Goal: Find specific page/section: Find specific page/section

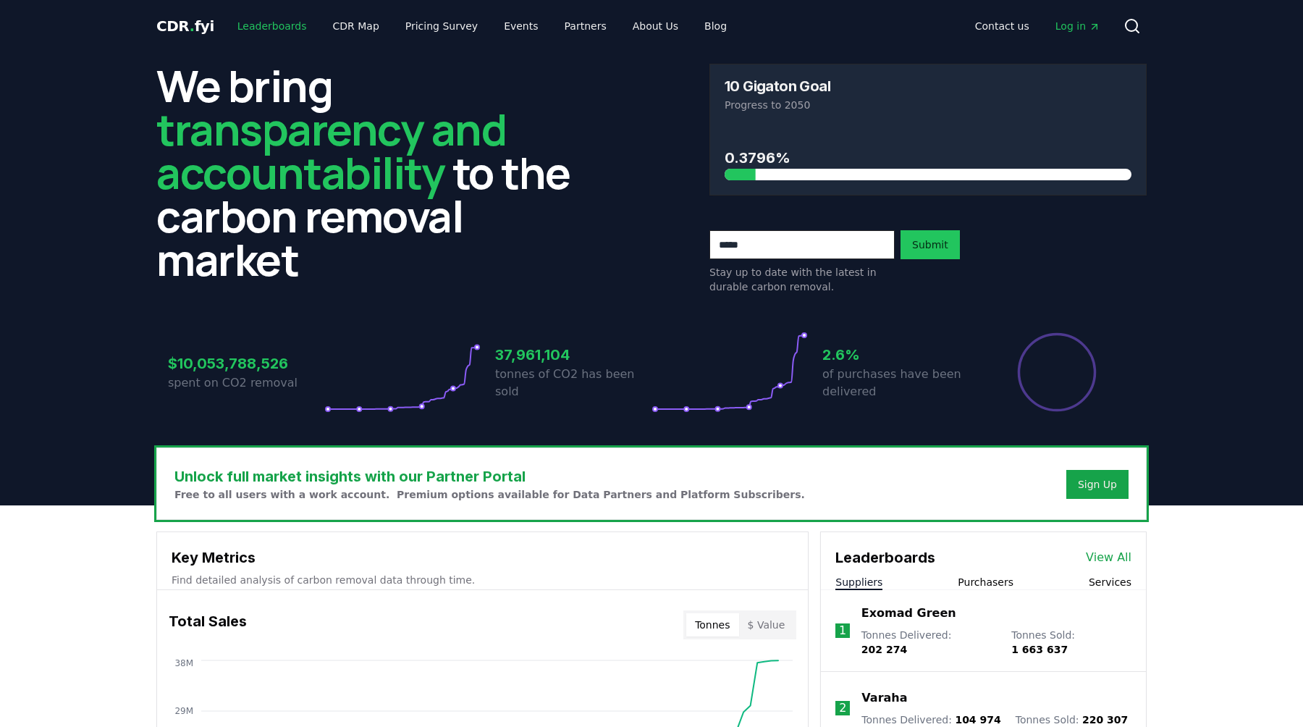
click at [256, 20] on link "Leaderboards" at bounding box center [272, 26] width 93 height 26
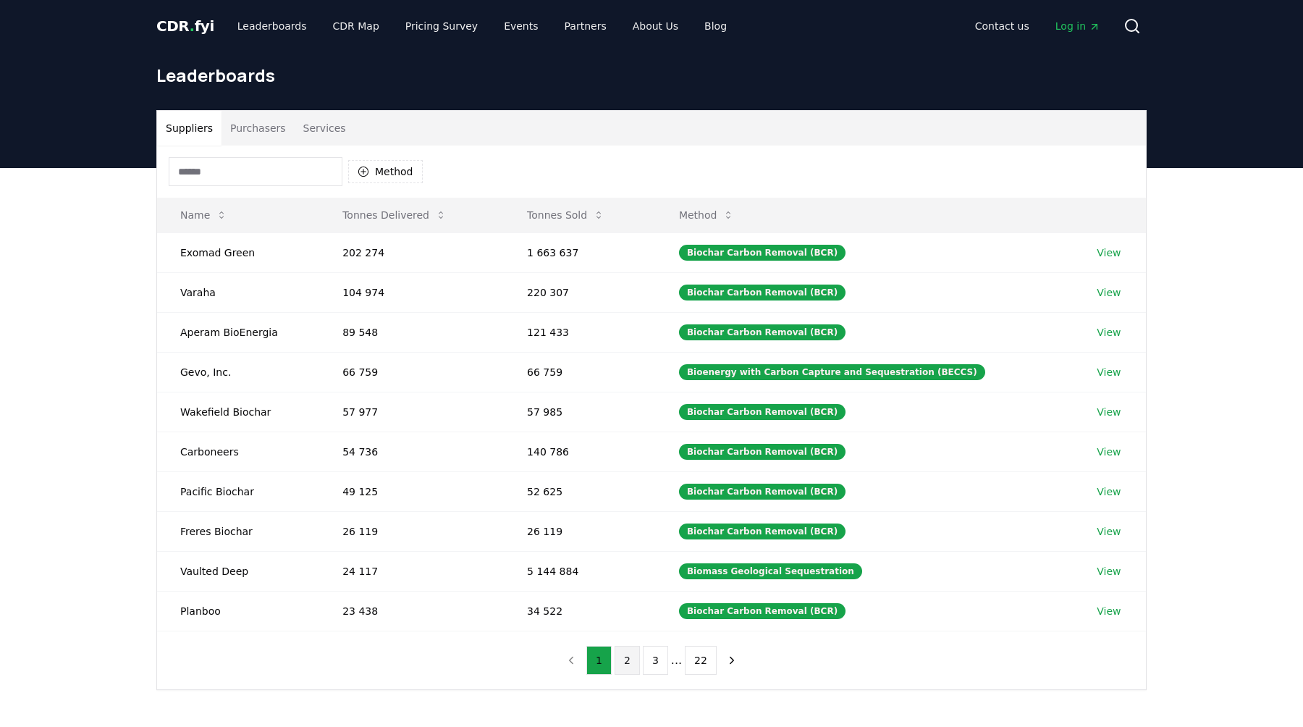
click at [626, 668] on button "2" at bounding box center [627, 660] width 25 height 29
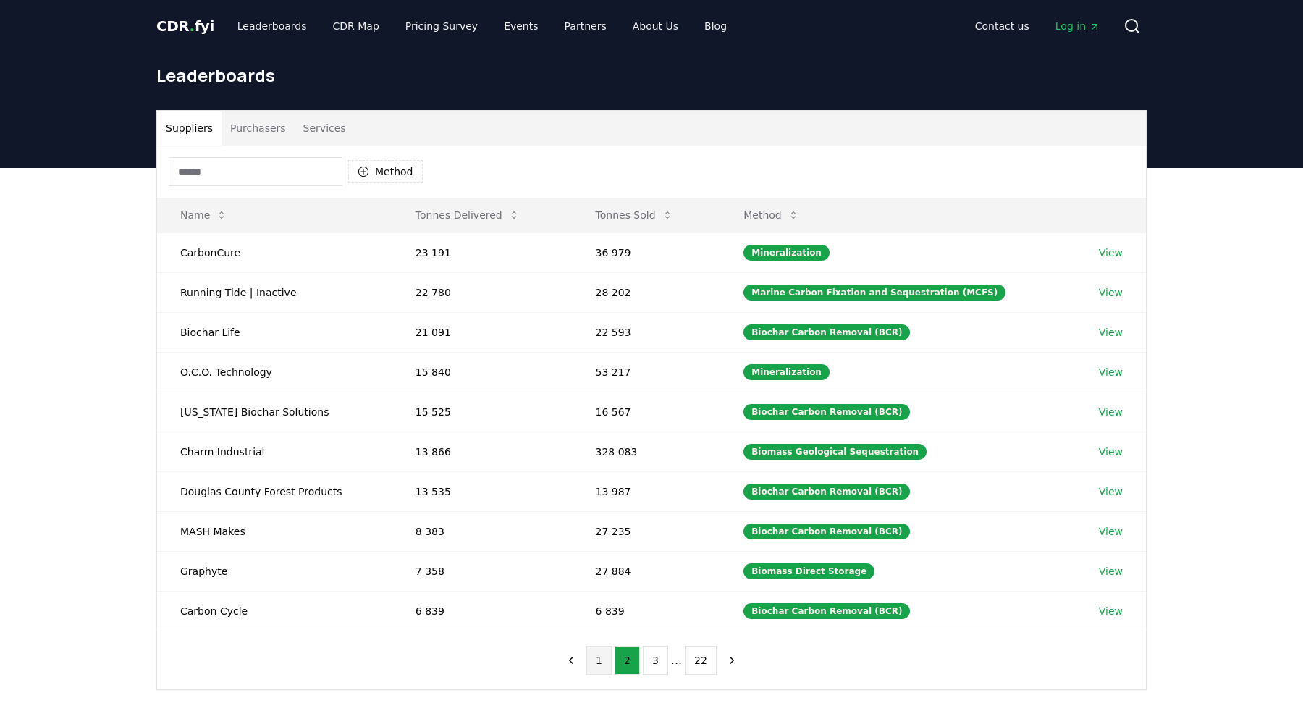
click at [592, 665] on button "1" at bounding box center [598, 660] width 25 height 29
